Goal: Task Accomplishment & Management: Complete application form

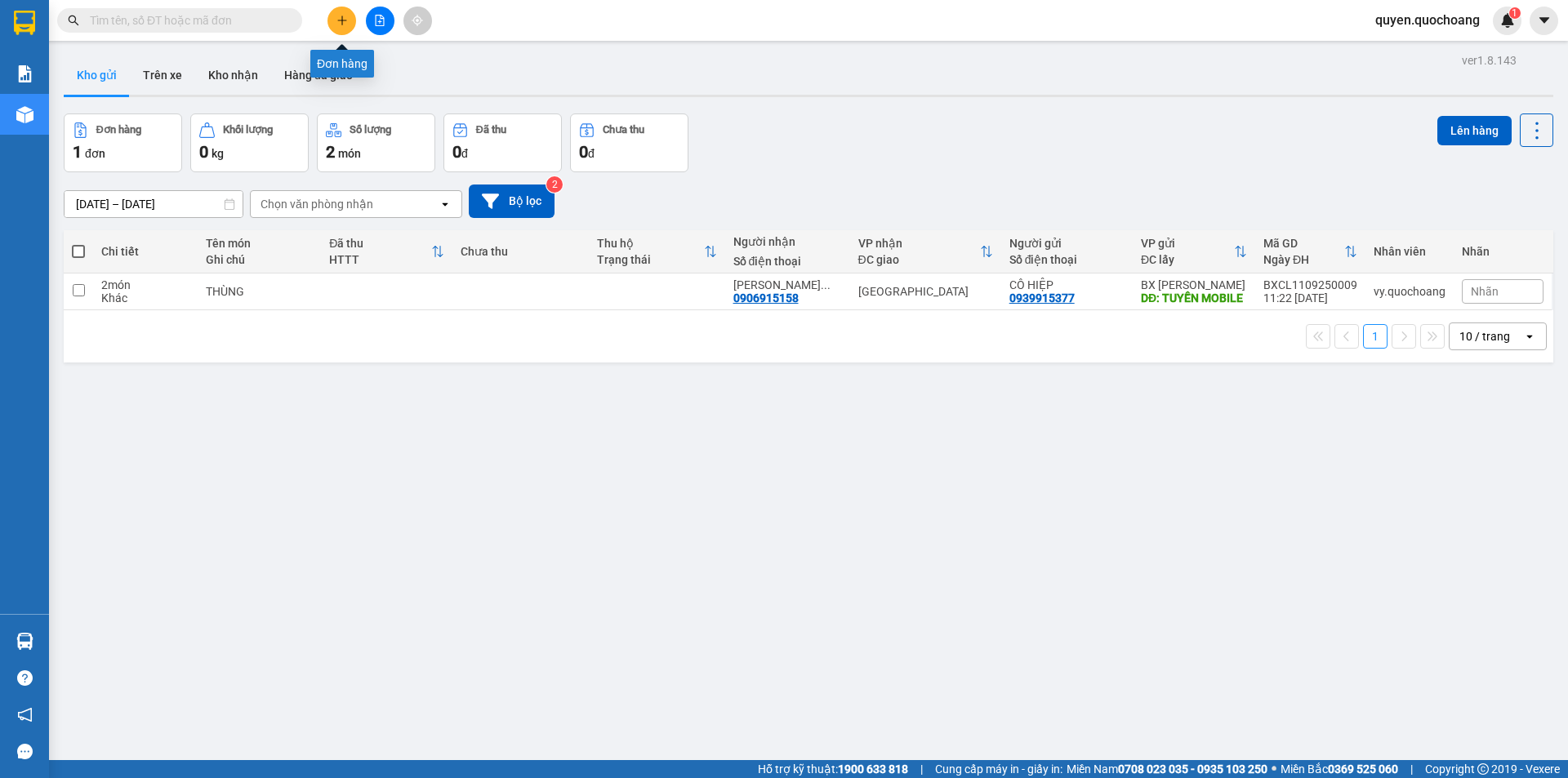
click at [336, 26] on button at bounding box center [342, 21] width 29 height 29
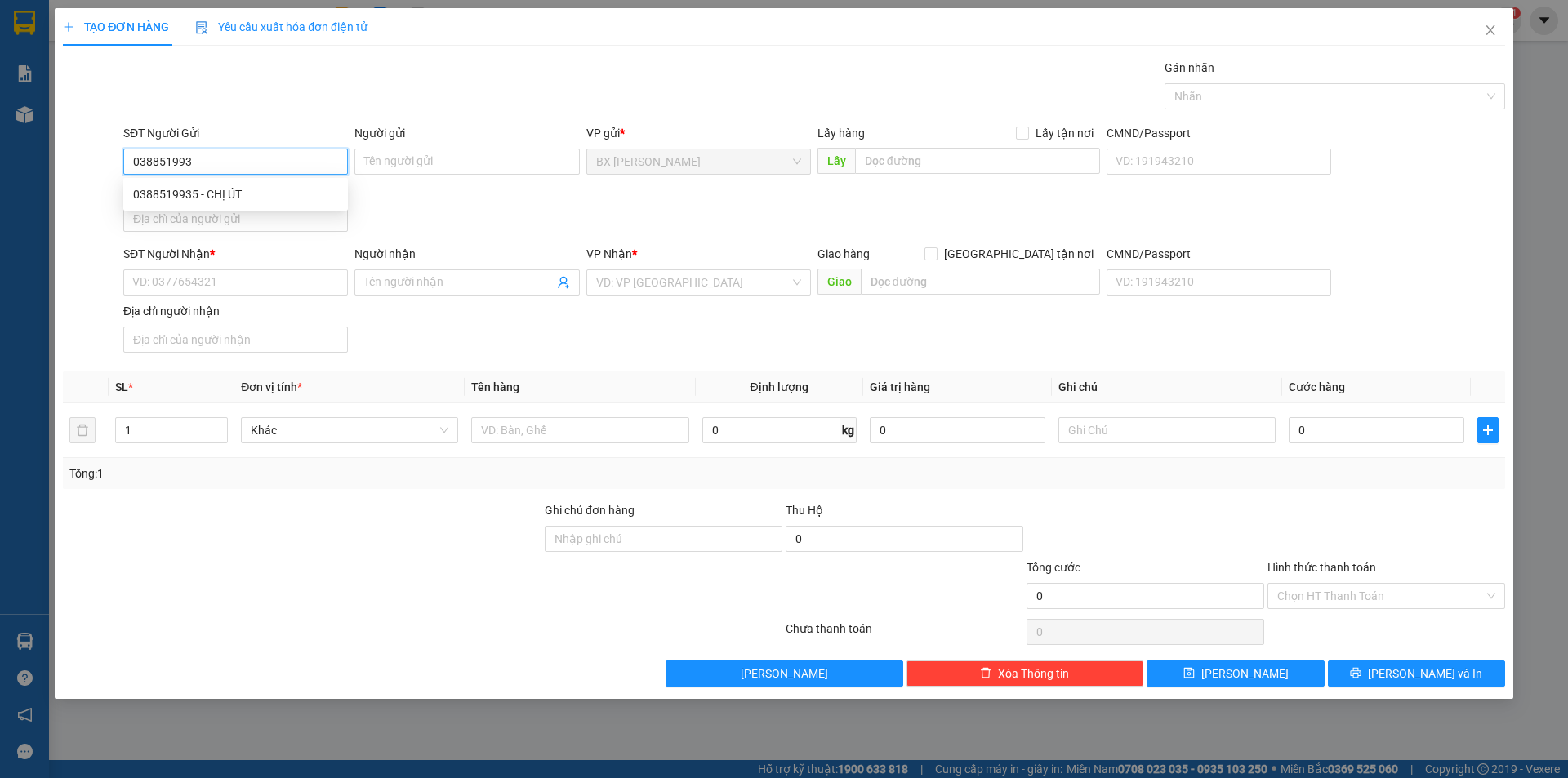
type input "0388519935"
click at [283, 193] on div "0388519935 - CHỊ ÚT" at bounding box center [236, 194] width 205 height 18
type input "CHỊ ÚT"
type input "0388519935"
click at [242, 285] on input "SĐT Người Nhận *" at bounding box center [235, 282] width 225 height 26
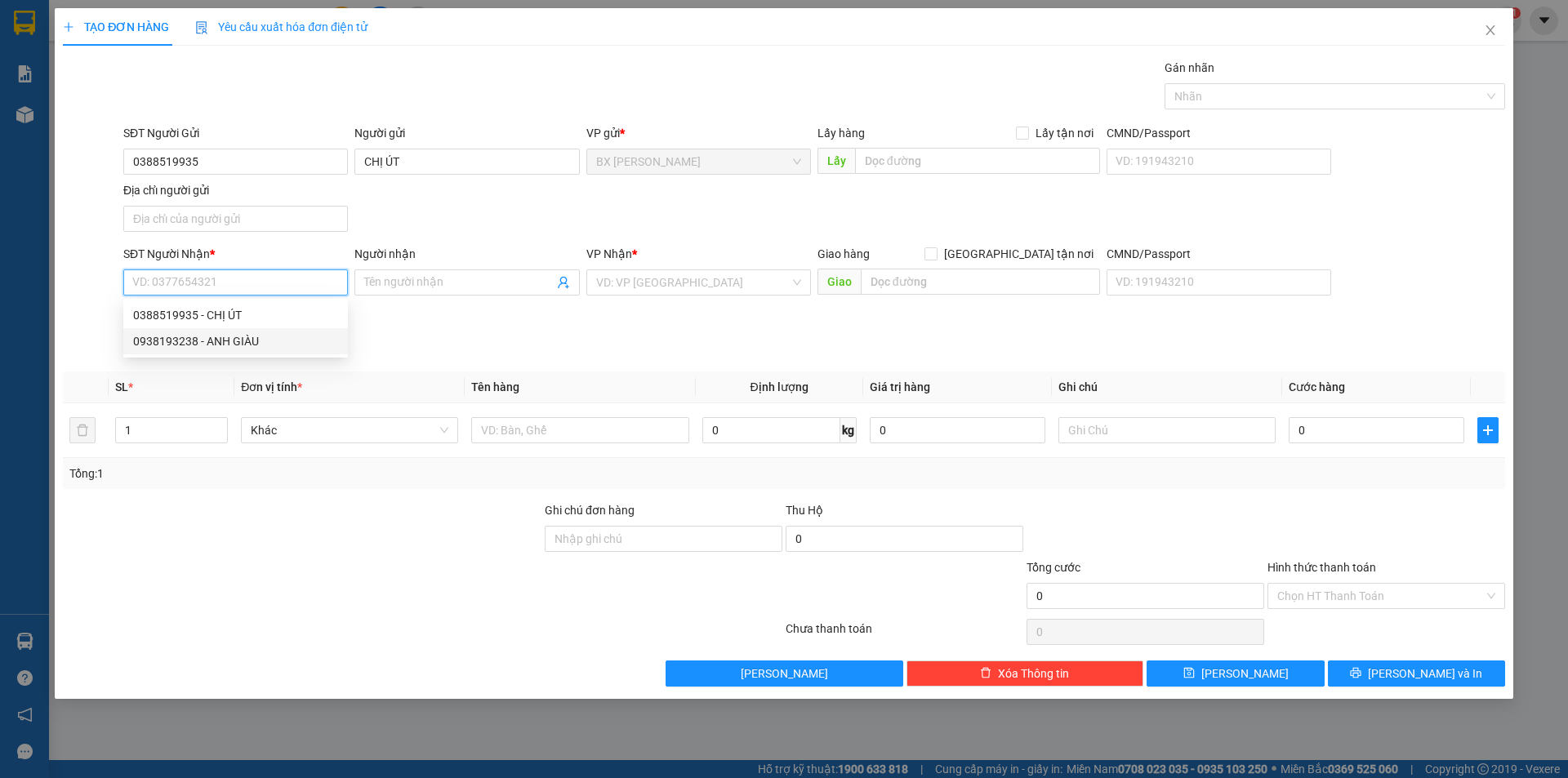
click at [248, 348] on div "0938193238 - ANH GIÀU" at bounding box center [236, 341] width 205 height 18
type input "0938193238"
type input "ANH GIÀU"
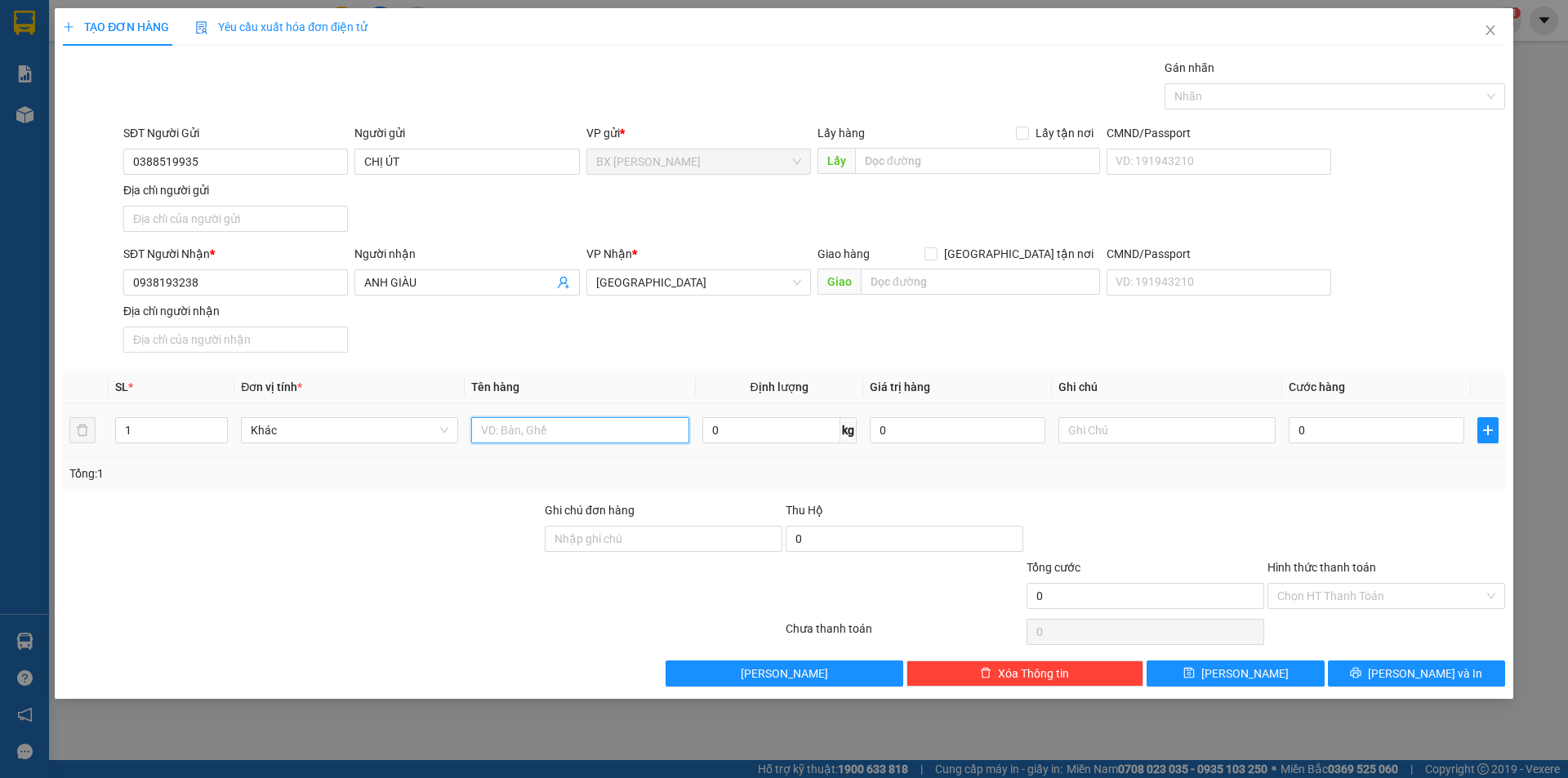
click at [598, 432] on input "text" at bounding box center [580, 430] width 217 height 26
type input "giỏ+bao"
click at [945, 154] on input "text" at bounding box center [977, 160] width 245 height 26
type input "NGANG 4 SANG"
drag, startPoint x: 548, startPoint y: 436, endPoint x: 146, endPoint y: 397, distance: 403.9
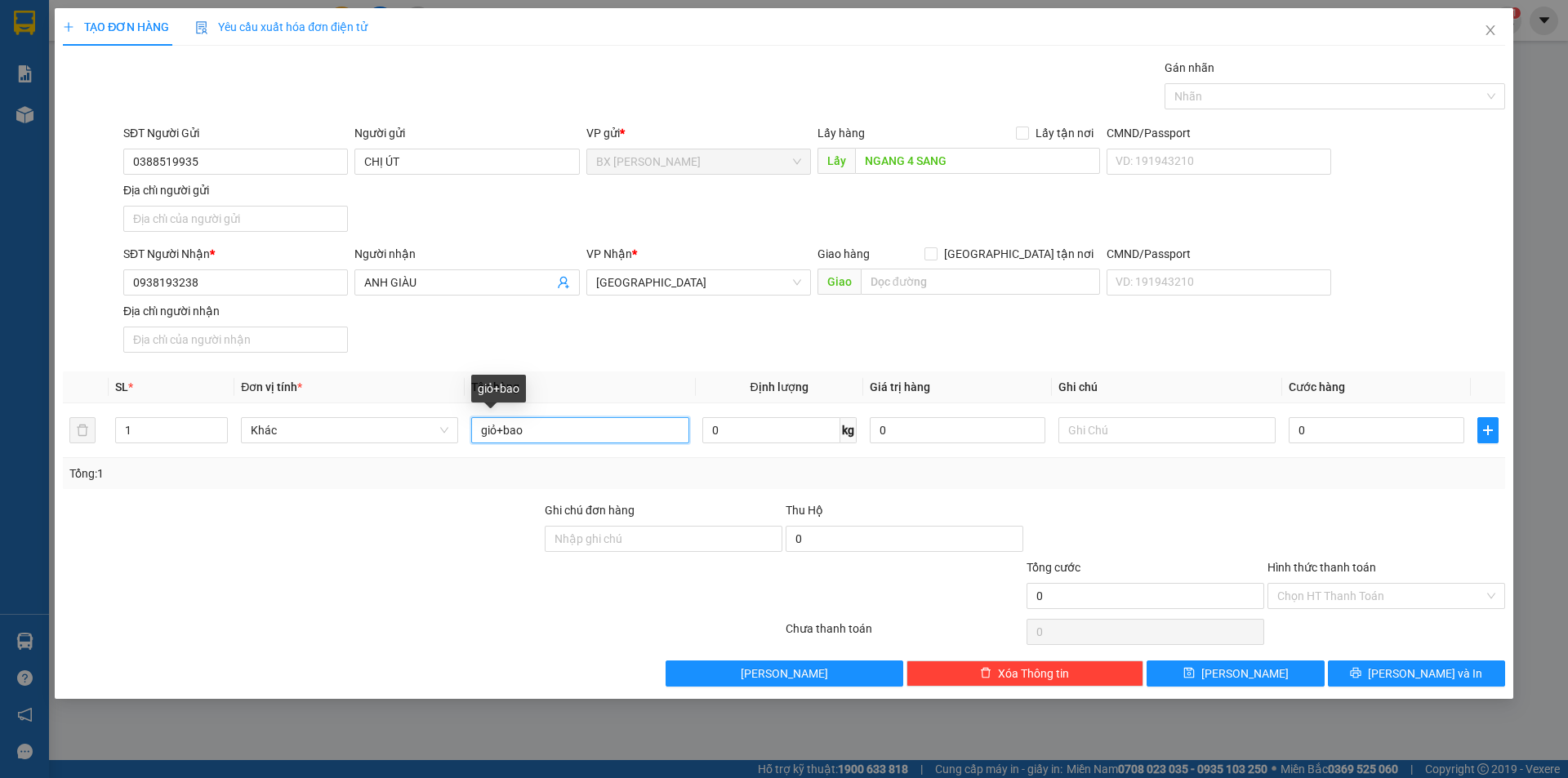
click at [146, 397] on table "SL * Đơn vị tính * Tên hàng Định lượng Giá trị hàng Ghi chú Cước hàng 1 Khác gi…" at bounding box center [784, 414] width 1443 height 86
type input "GIỎ+BAO"
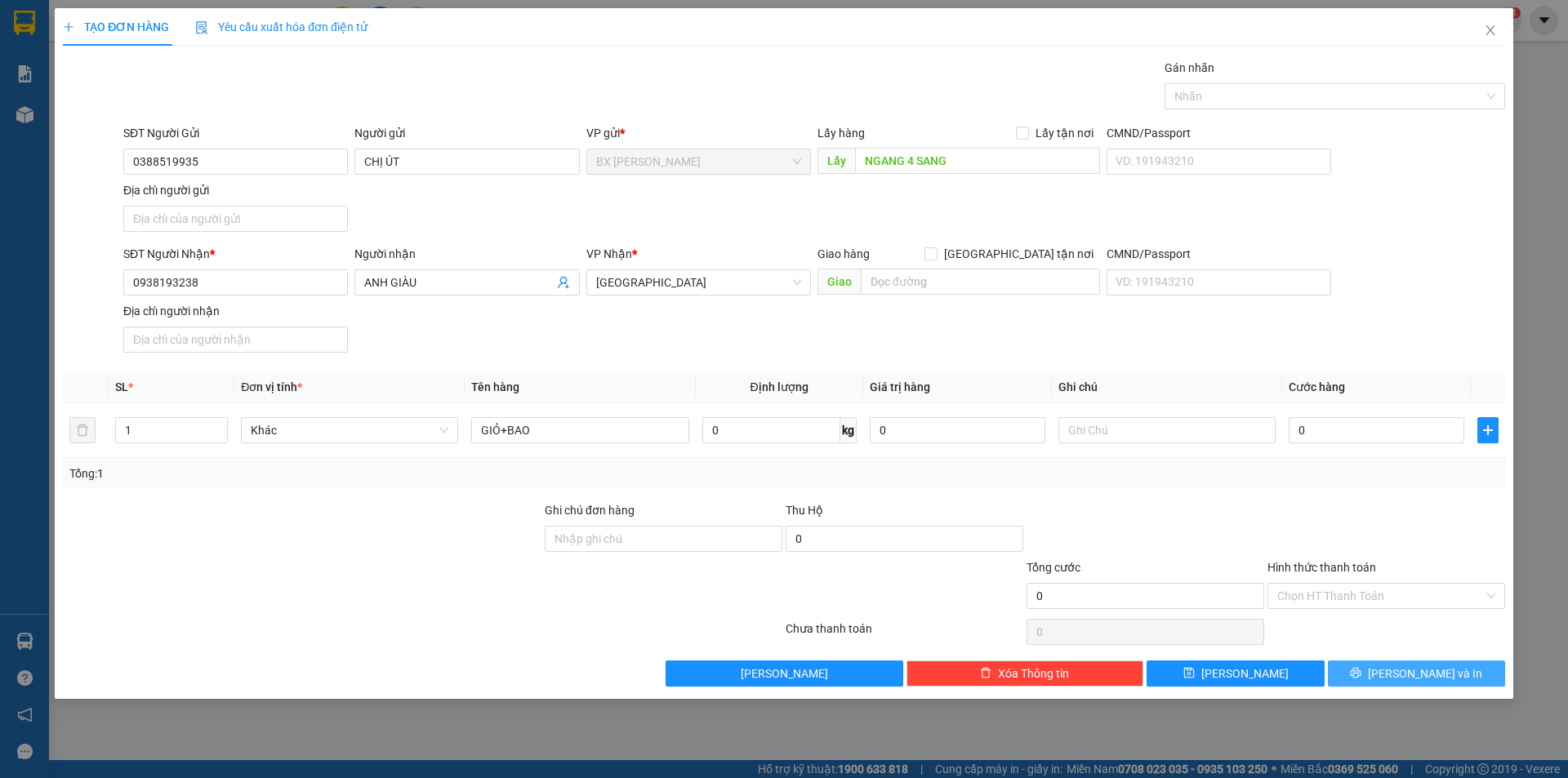
click at [1430, 673] on span "[PERSON_NAME] và In" at bounding box center [1425, 673] width 114 height 18
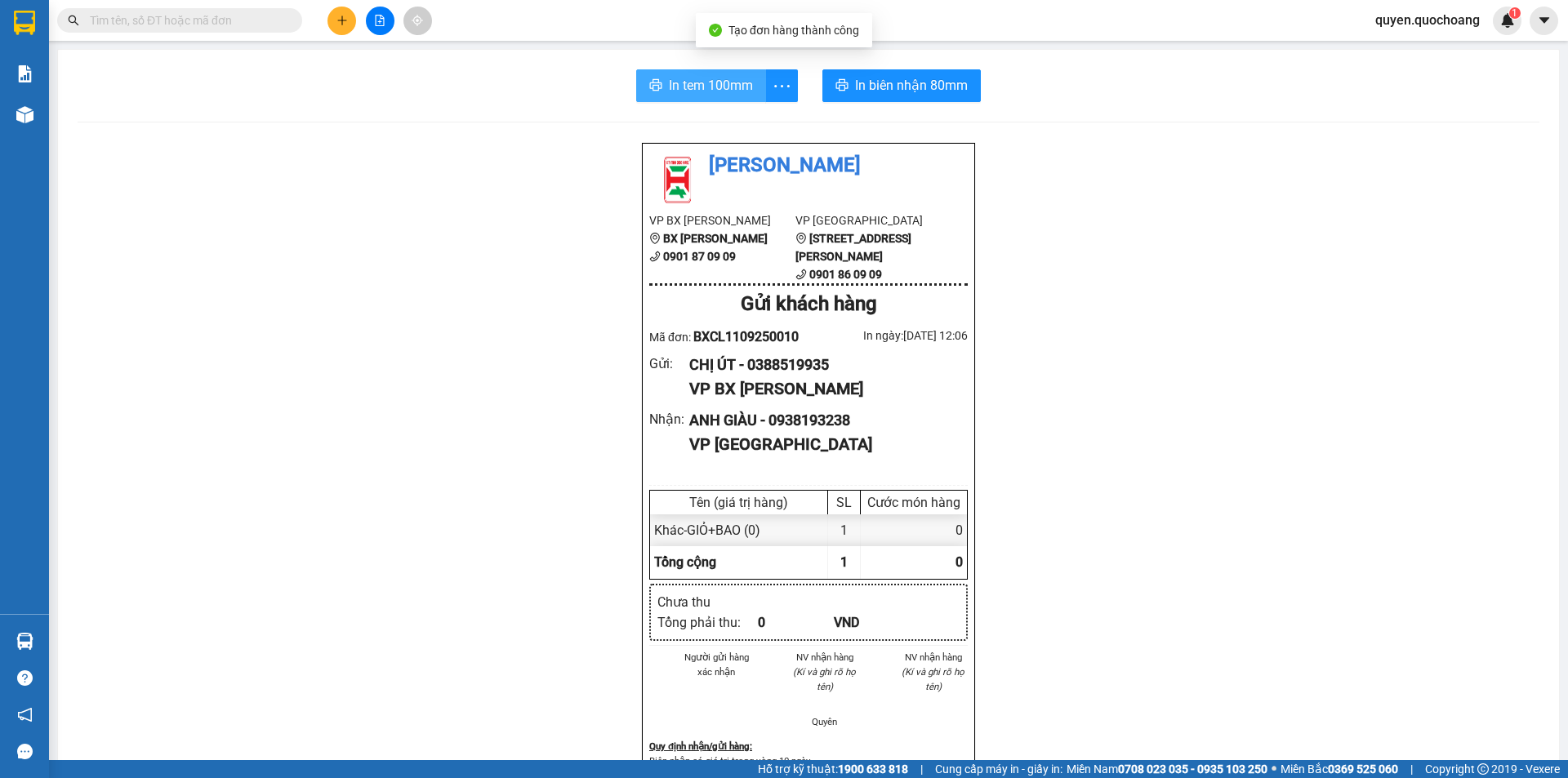
click at [722, 74] on button "In tem 100mm" at bounding box center [701, 86] width 130 height 33
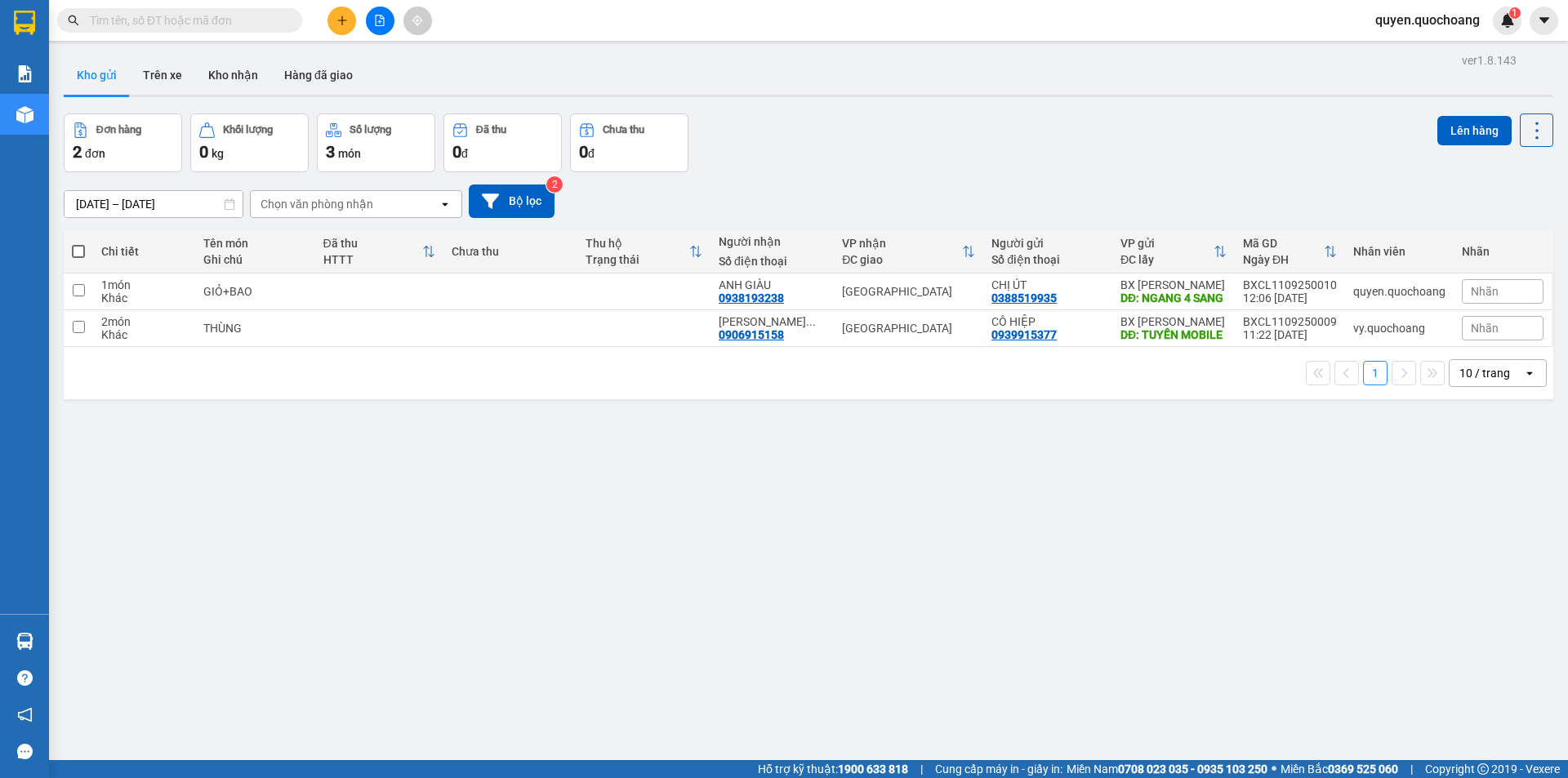
click at [341, 34] on button at bounding box center [342, 21] width 29 height 29
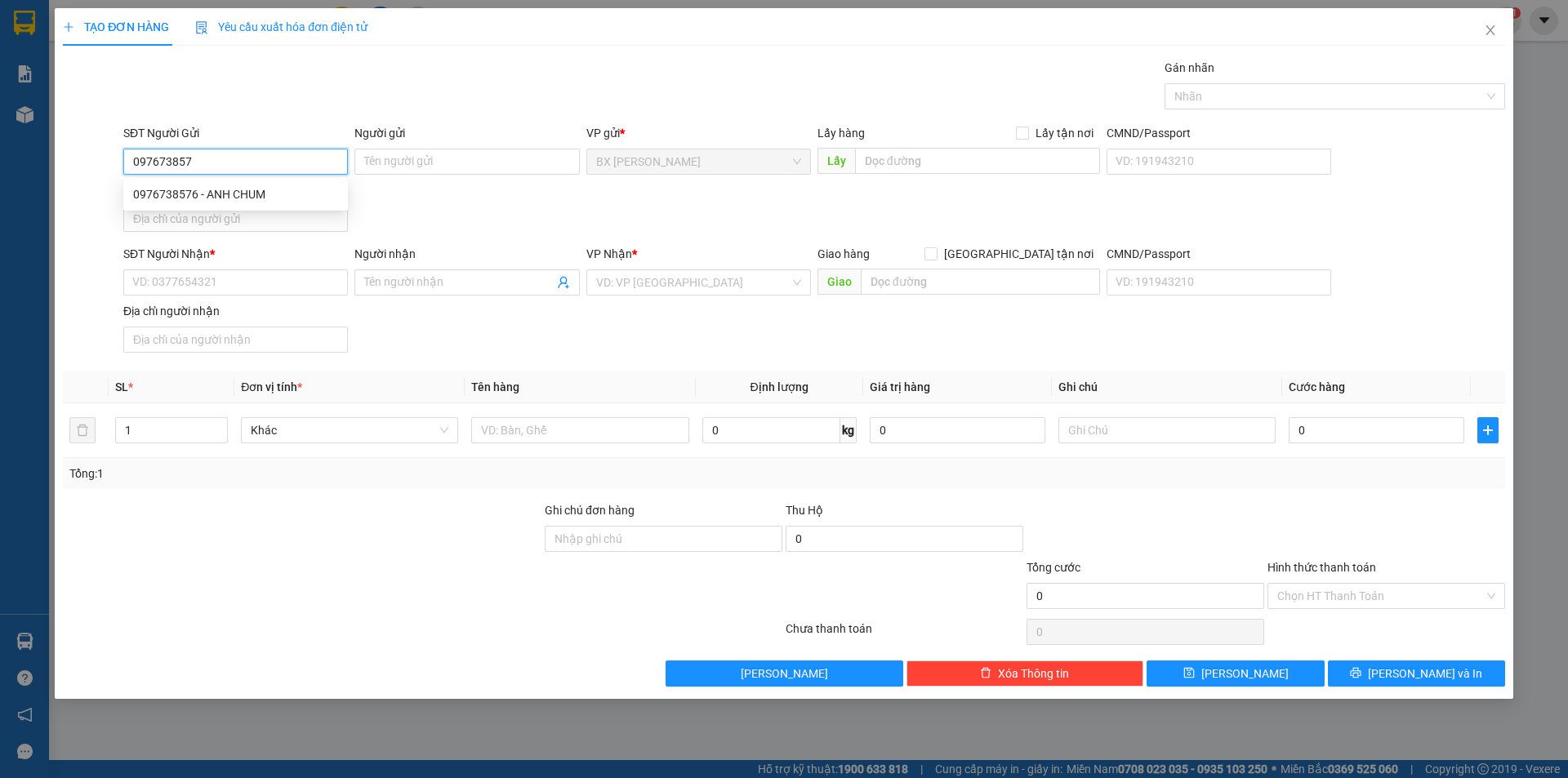
type input "0976738576"
click at [252, 189] on div "0976738576 - ANH CHUM" at bounding box center [236, 194] width 205 height 18
type input "ANH CHUM"
type input "0976738576"
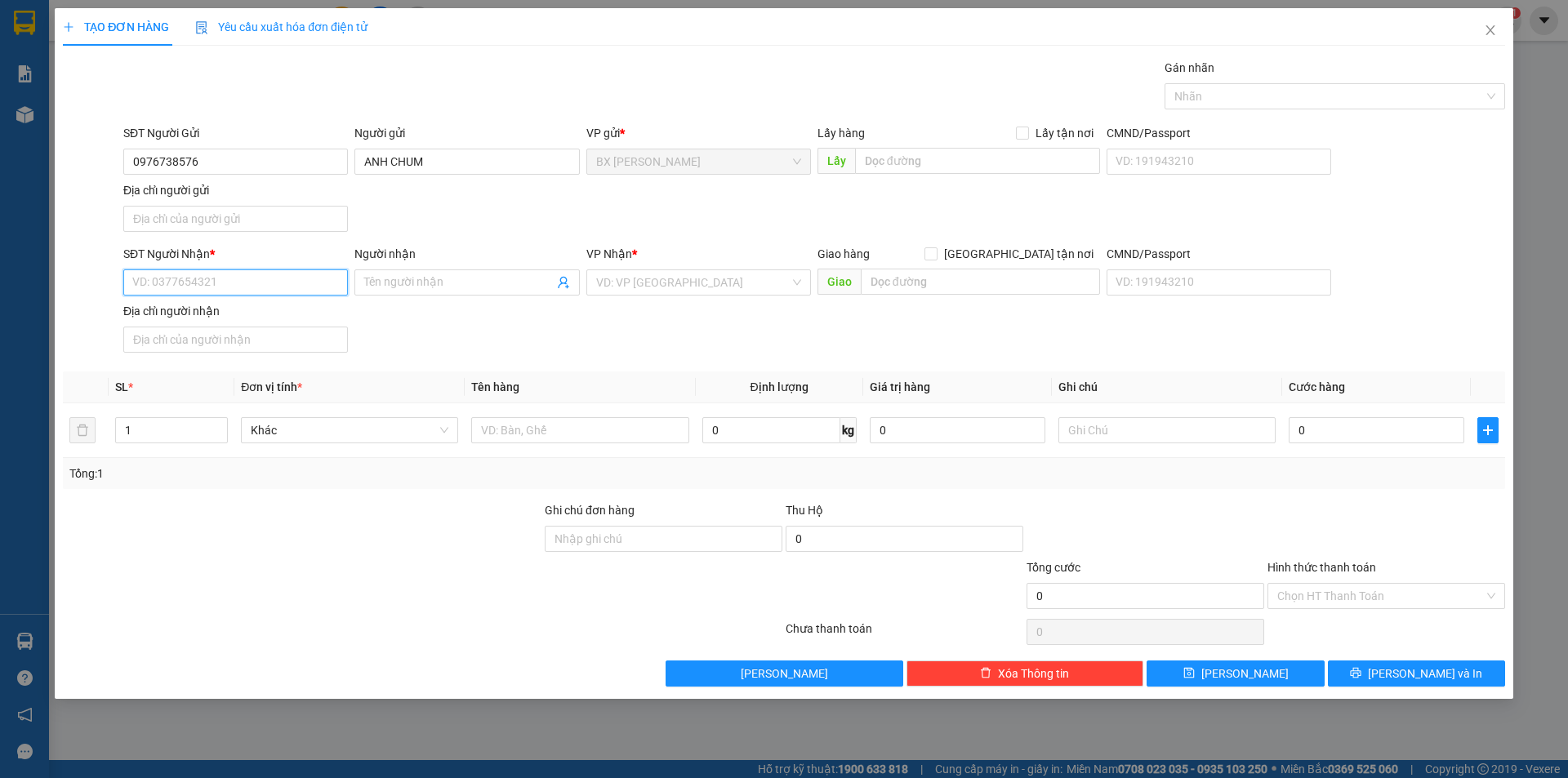
click at [247, 278] on input "SĐT Người Nhận *" at bounding box center [235, 282] width 225 height 26
type input "0706581150"
click at [265, 327] on div "0706581150 - CHỊ [PERSON_NAME]" at bounding box center [235, 314] width 225 height 26
type input "CHỊ [PERSON_NAME]"
type input "0706581150"
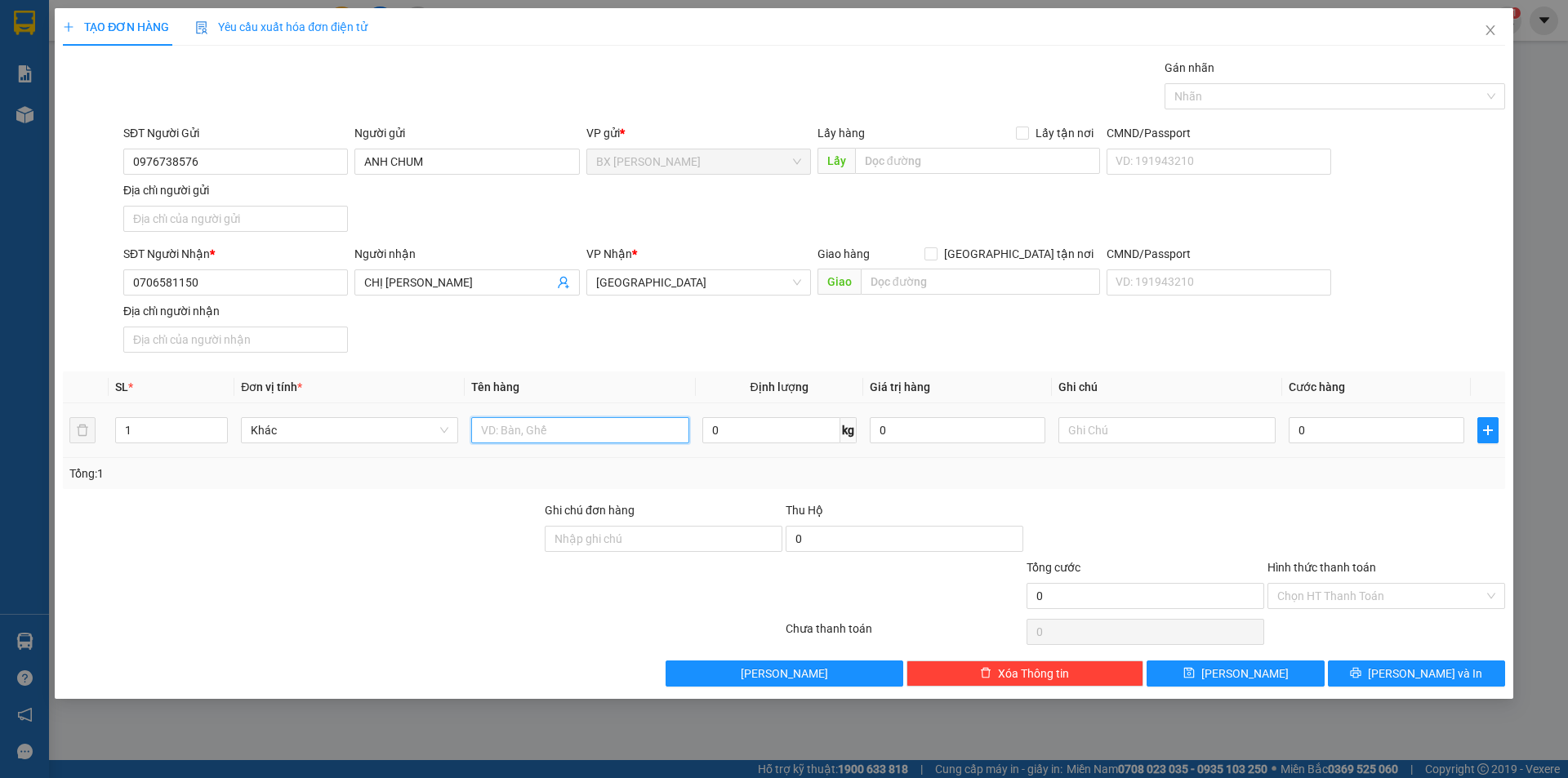
click at [583, 429] on input "text" at bounding box center [580, 430] width 217 height 26
type input "THÙNG"
click at [961, 152] on input "text" at bounding box center [977, 160] width 245 height 26
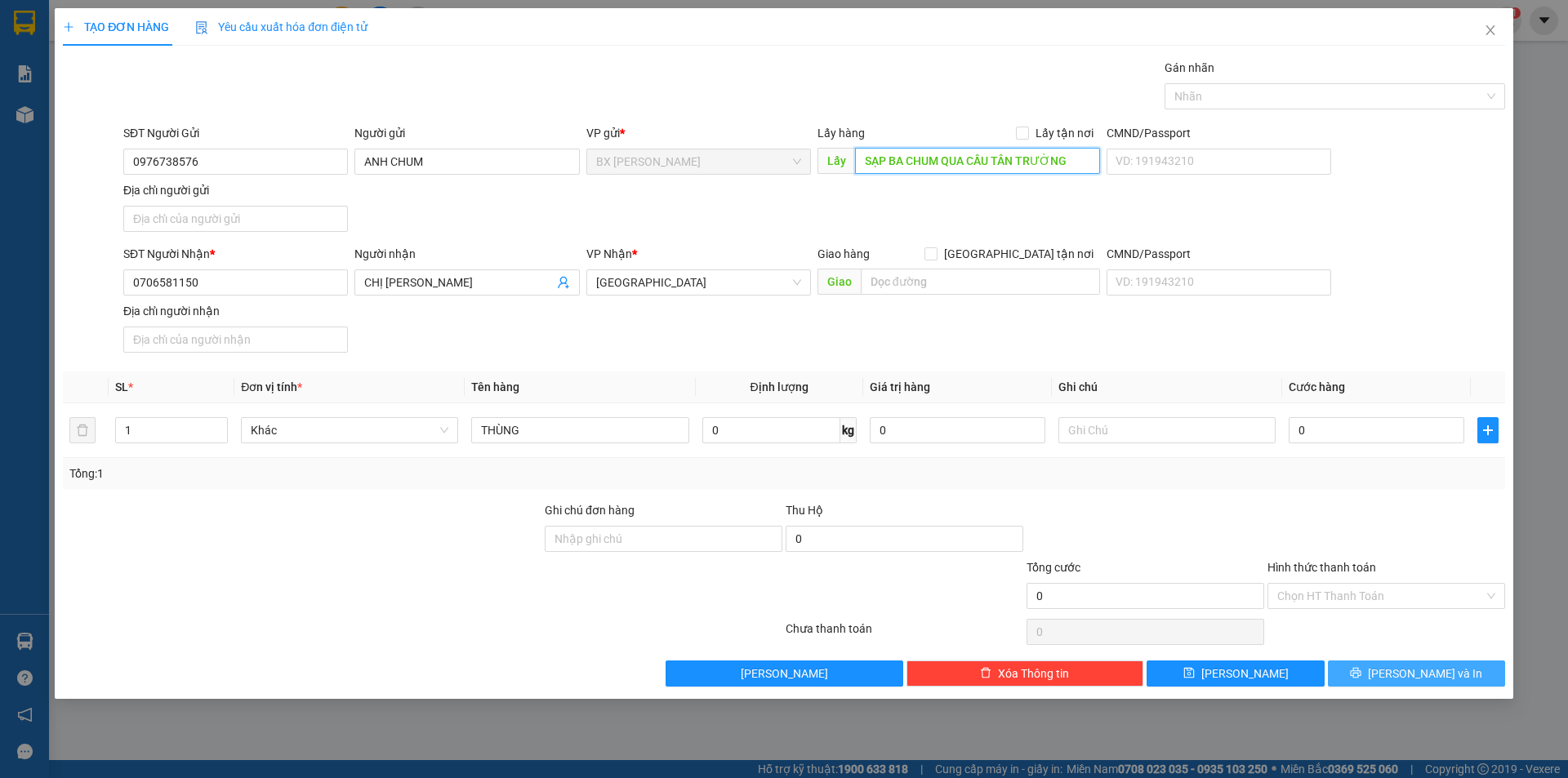
type input "SẠP BA CHUM QUA CẦU TÂN TRƯỜNG"
click at [1361, 672] on icon "printer" at bounding box center [1355, 672] width 11 height 11
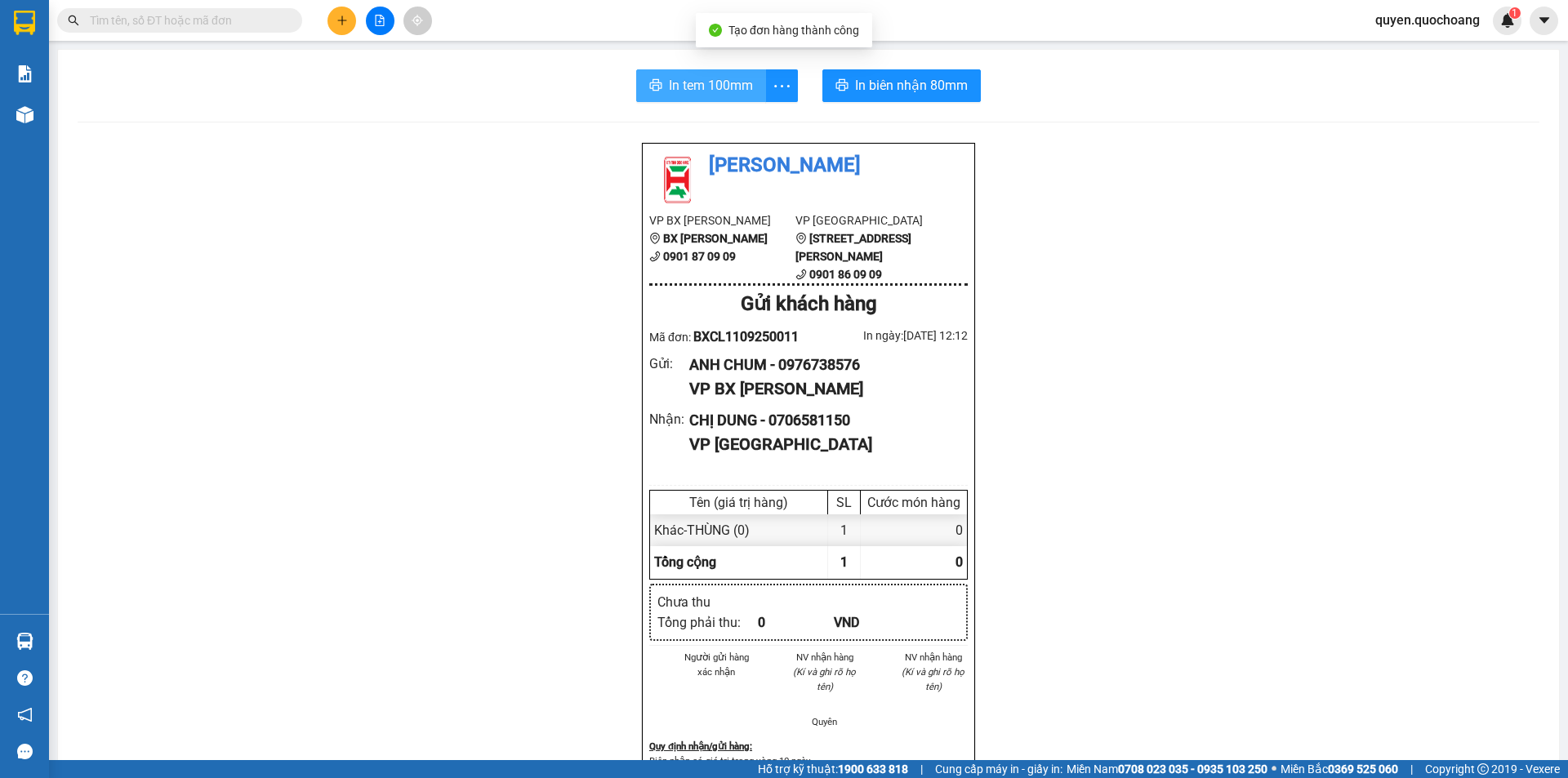
click at [704, 89] on span "In tem 100mm" at bounding box center [710, 86] width 84 height 20
